Goal: Task Accomplishment & Management: Use online tool/utility

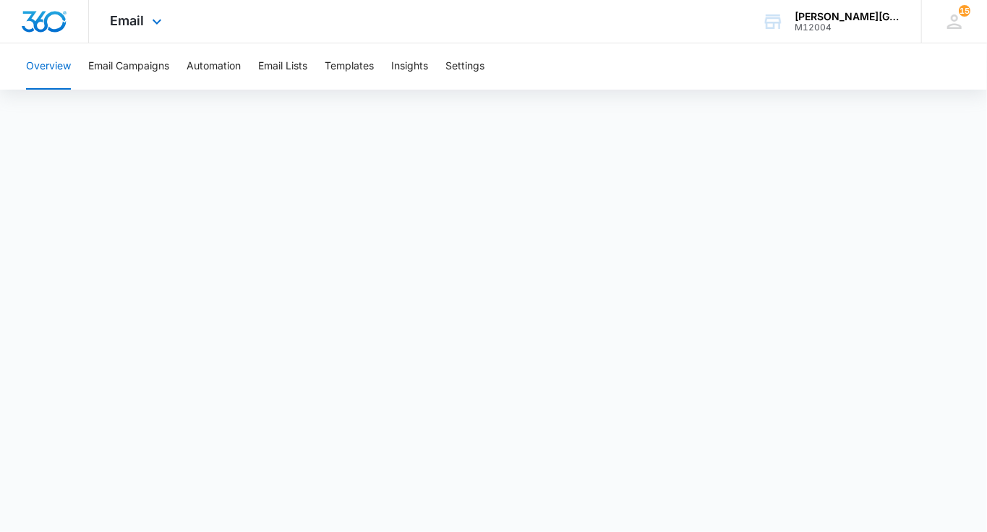
click at [177, 25] on div "Email Apps Reputation Websites Forms CRM Email Social Shop Payments POS Content…" at bounding box center [138, 21] width 98 height 43
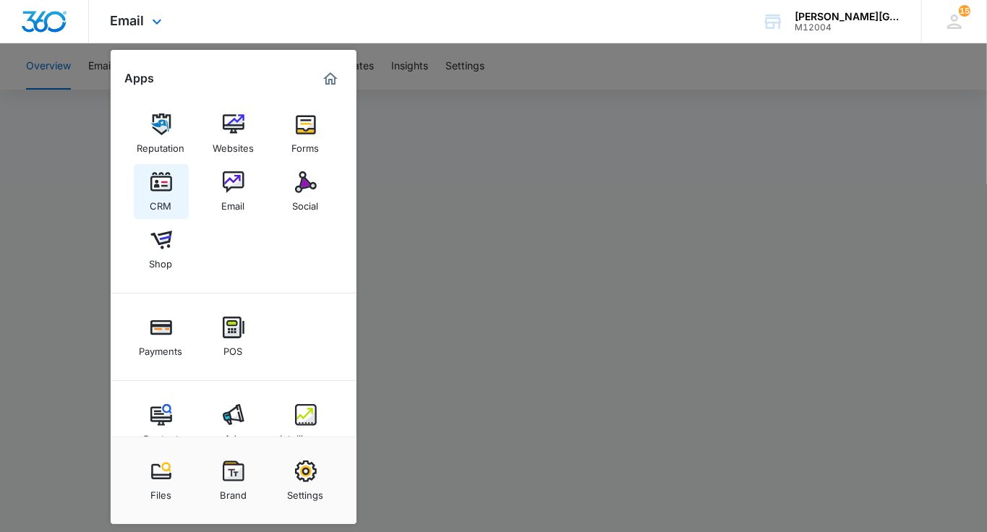
click at [155, 213] on link "CRM" at bounding box center [161, 191] width 55 height 55
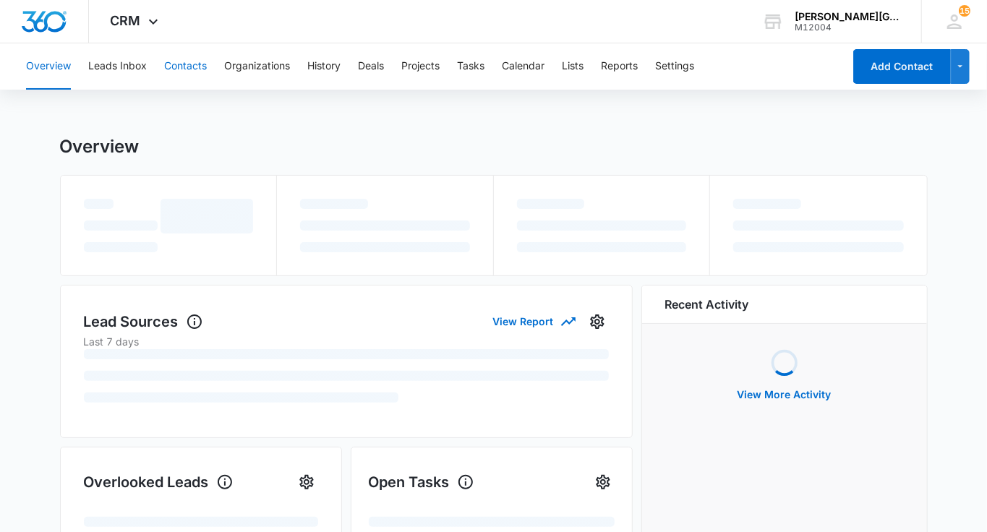
click at [194, 66] on button "Contacts" at bounding box center [185, 66] width 43 height 46
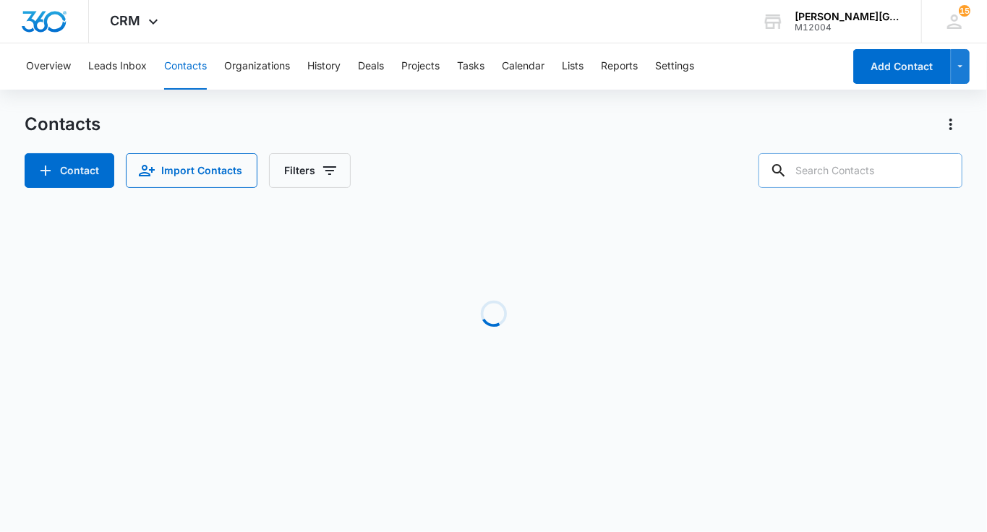
click at [869, 166] on input "text" at bounding box center [861, 170] width 204 height 35
paste input "[EMAIL_ADDRESS][DOMAIN_NAME]"
type input "[EMAIL_ADDRESS][DOMAIN_NAME]"
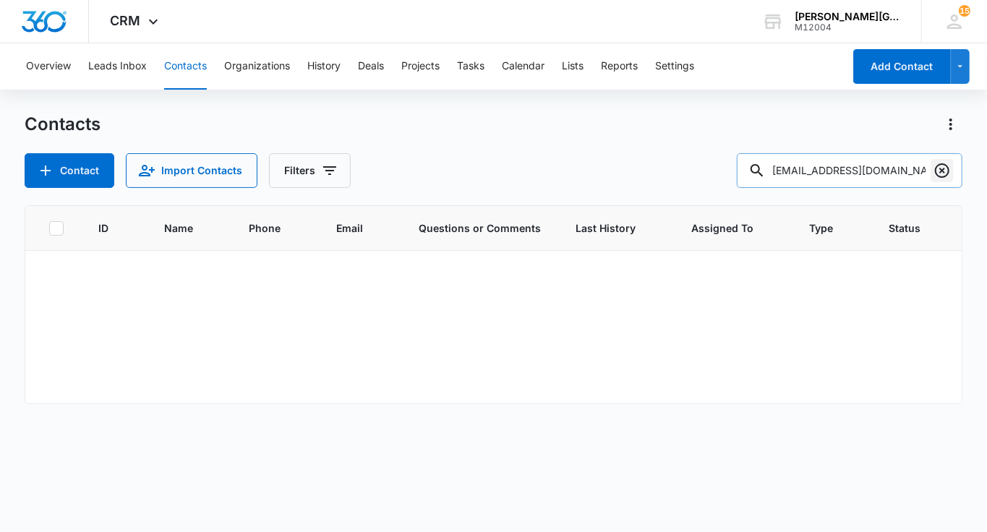
click at [948, 173] on icon "Clear" at bounding box center [942, 170] width 14 height 14
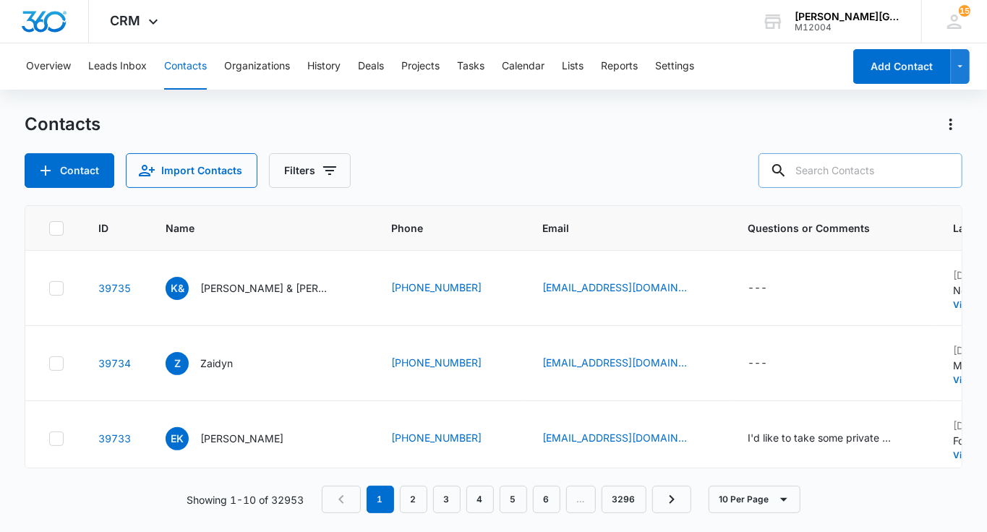
scroll to position [0, 0]
